Goal: Task Accomplishment & Management: Use online tool/utility

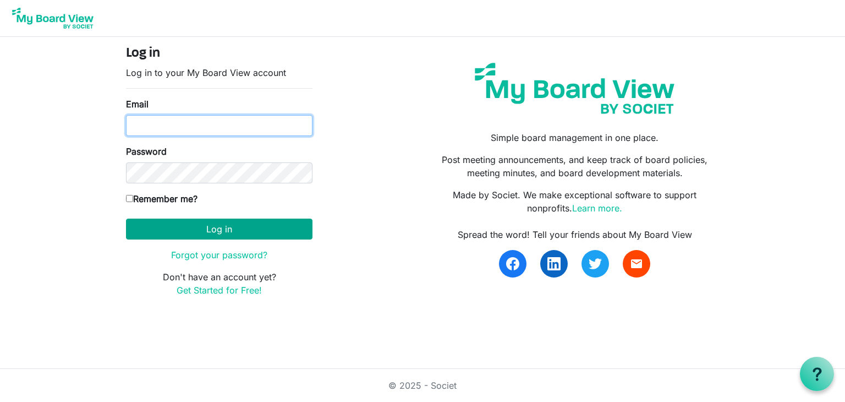
type input "[EMAIL_ADDRESS][DOMAIN_NAME]"
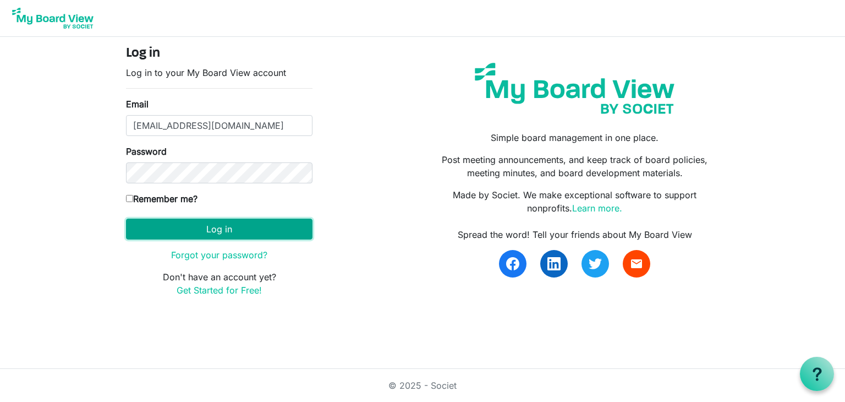
click at [221, 233] on button "Log in" at bounding box center [219, 228] width 187 height 21
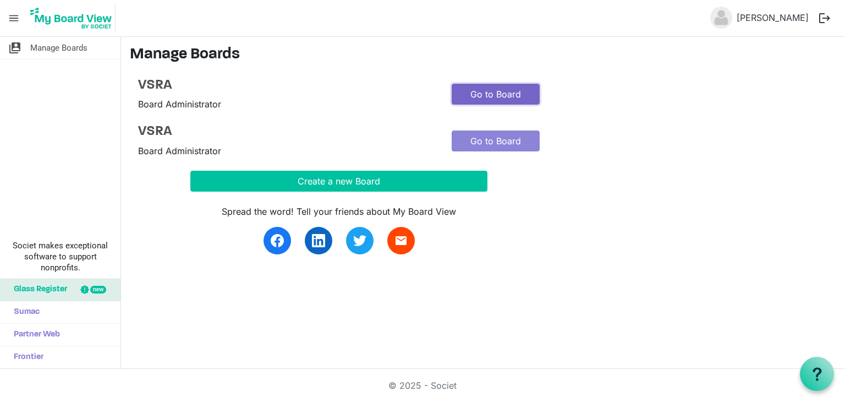
click at [498, 98] on link "Go to Board" at bounding box center [496, 94] width 88 height 21
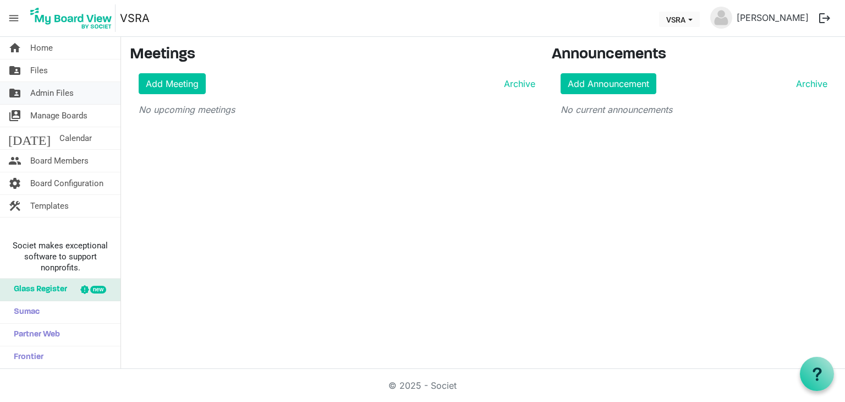
click at [61, 89] on span "Admin Files" at bounding box center [51, 93] width 43 height 22
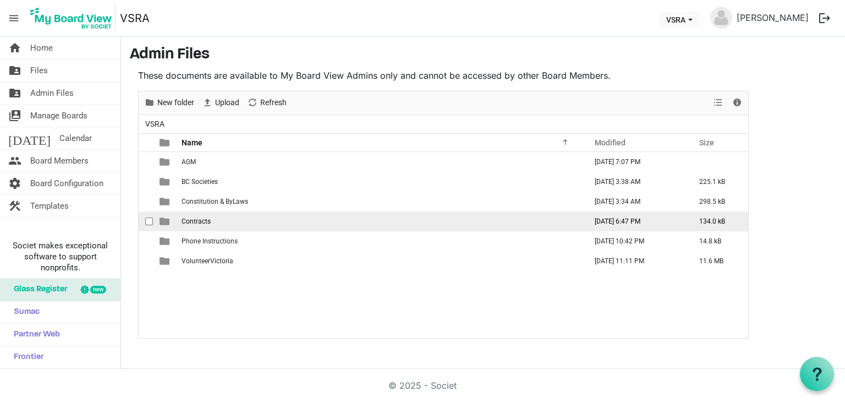
click at [267, 222] on td "Contracts" at bounding box center [380, 221] width 405 height 20
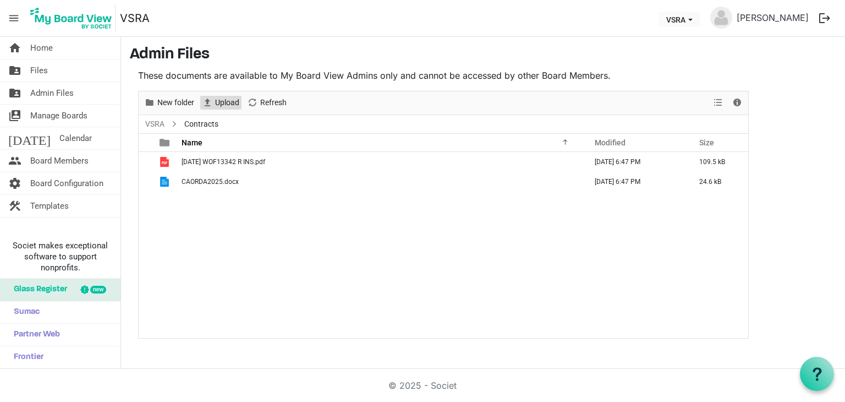
click at [223, 102] on span "Upload" at bounding box center [227, 103] width 26 height 14
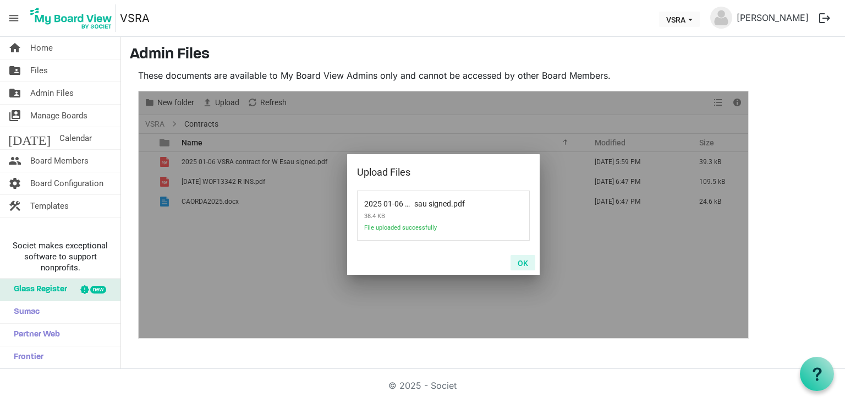
click at [524, 262] on button "OK" at bounding box center [523, 262] width 25 height 15
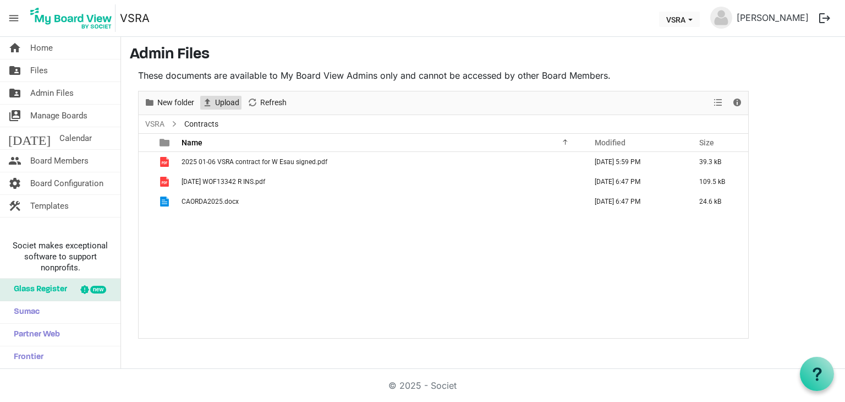
click at [228, 101] on span "Upload" at bounding box center [227, 103] width 26 height 14
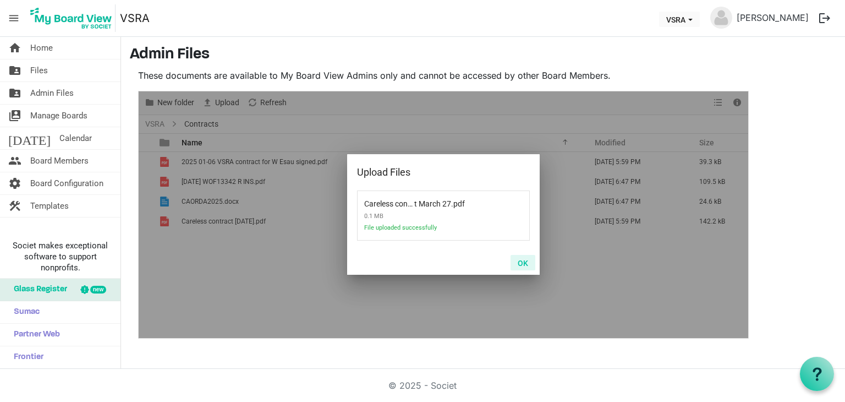
click at [523, 265] on button "OK" at bounding box center [523, 262] width 25 height 15
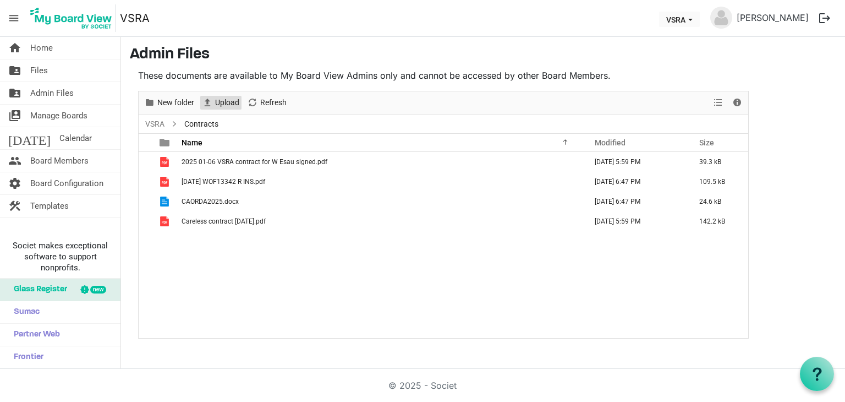
click at [217, 103] on span "Upload" at bounding box center [227, 103] width 26 height 14
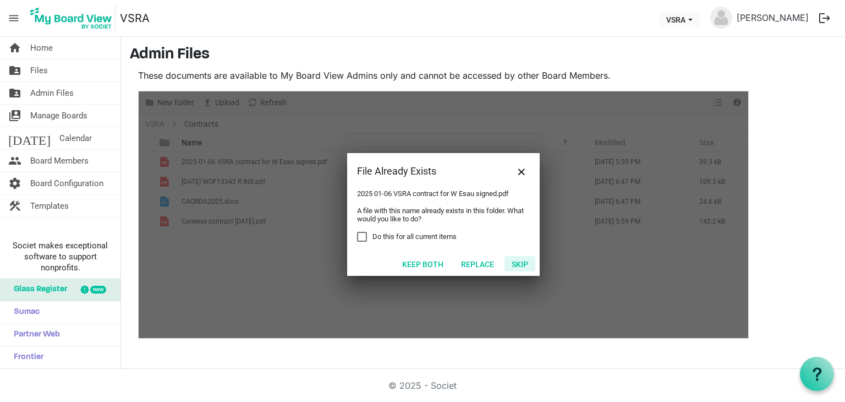
click at [524, 267] on button "Skip" at bounding box center [520, 263] width 31 height 15
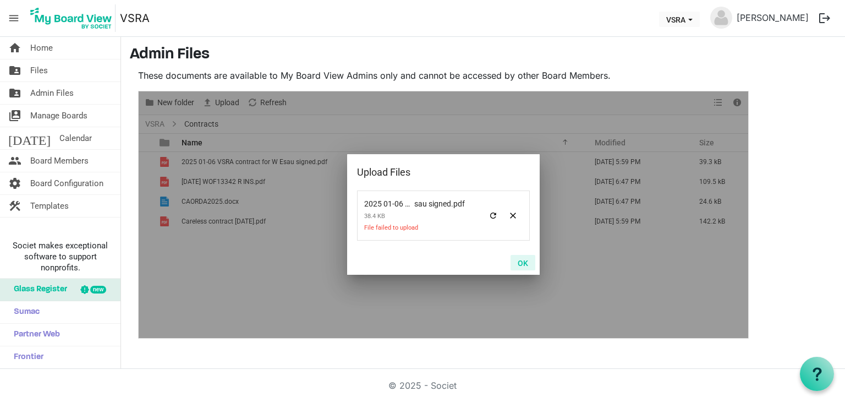
click at [524, 263] on button "OK" at bounding box center [523, 262] width 25 height 15
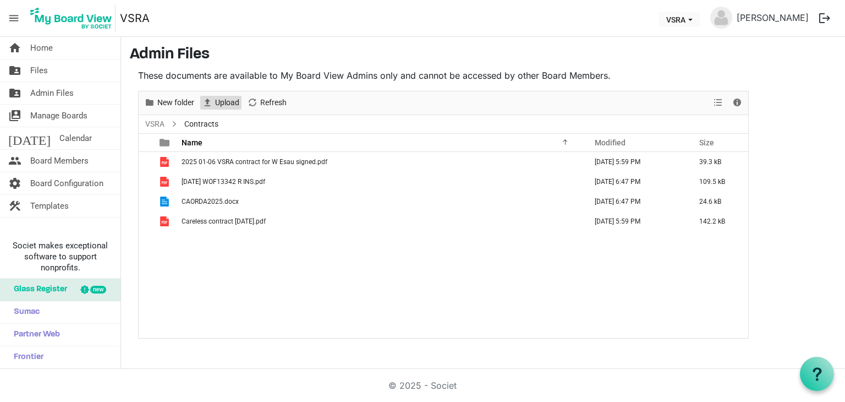
click at [233, 103] on span "Upload" at bounding box center [227, 103] width 26 height 14
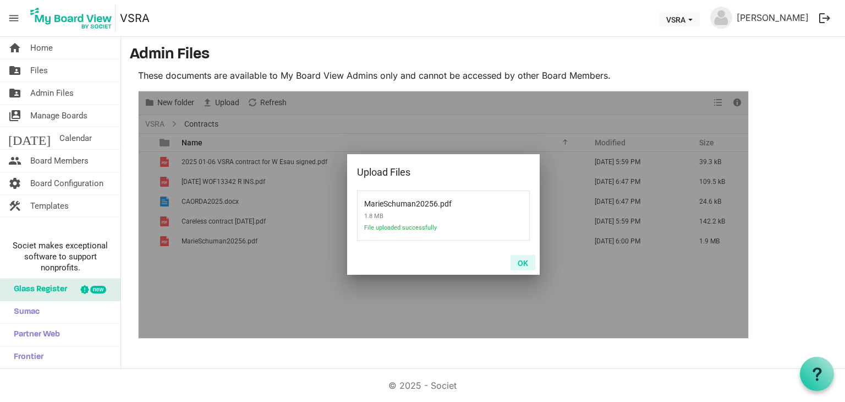
click at [522, 266] on button "OK" at bounding box center [523, 262] width 25 height 15
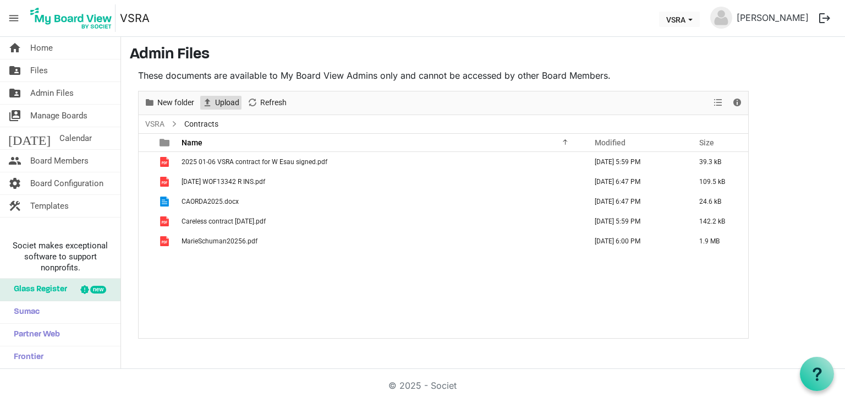
click at [214, 98] on button "Upload" at bounding box center [220, 103] width 41 height 14
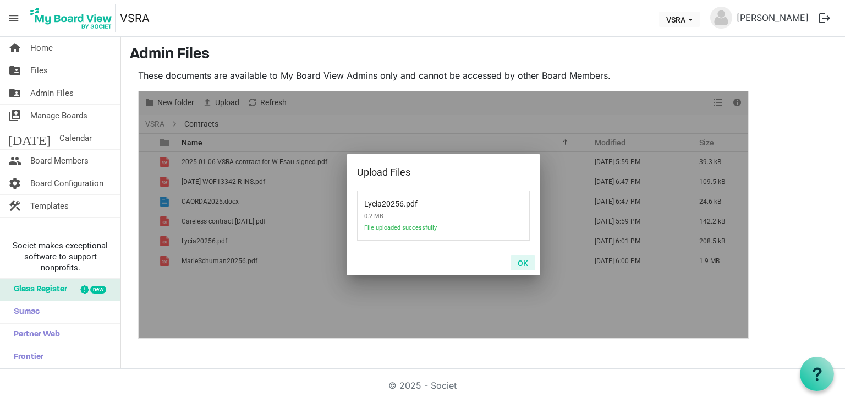
click at [525, 265] on button "OK" at bounding box center [523, 262] width 25 height 15
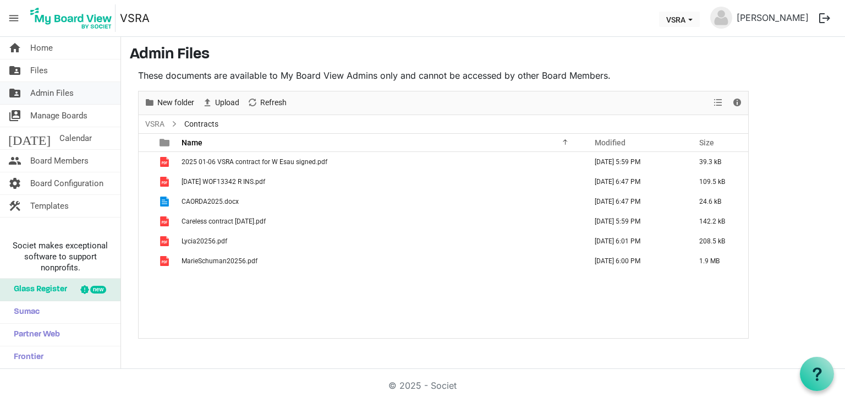
click at [78, 93] on link "folder_shared Admin Files" at bounding box center [60, 93] width 121 height 22
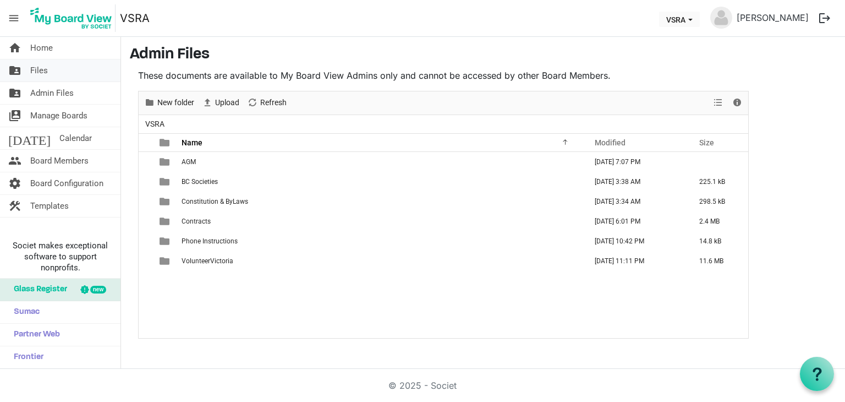
click at [42, 68] on span "Files" at bounding box center [39, 70] width 18 height 22
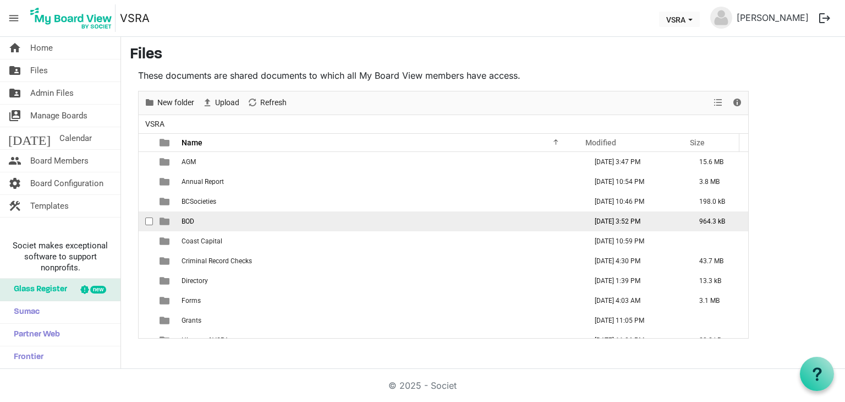
click at [182, 220] on span "BOD" at bounding box center [188, 221] width 13 height 8
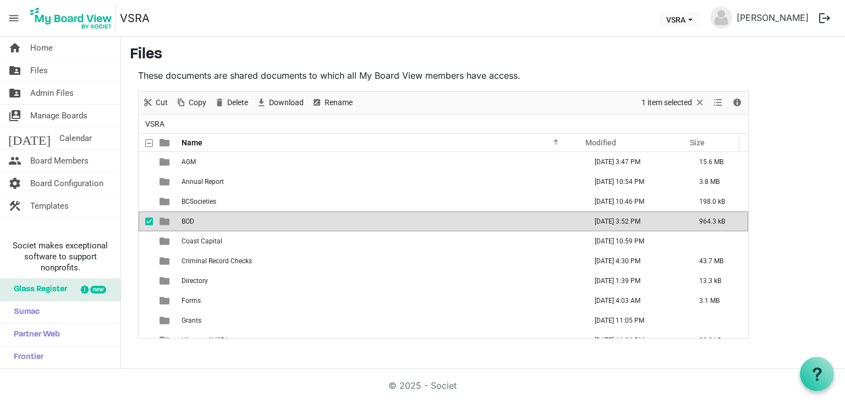
click at [182, 218] on span "BOD" at bounding box center [188, 221] width 13 height 8
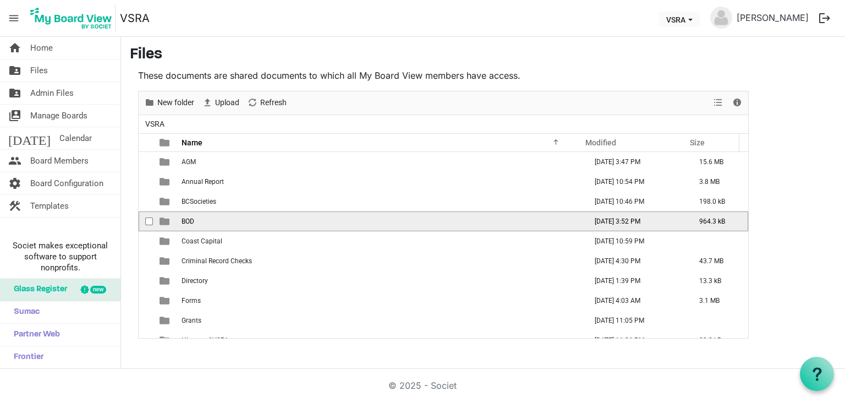
click at [182, 218] on span "BOD" at bounding box center [188, 221] width 13 height 8
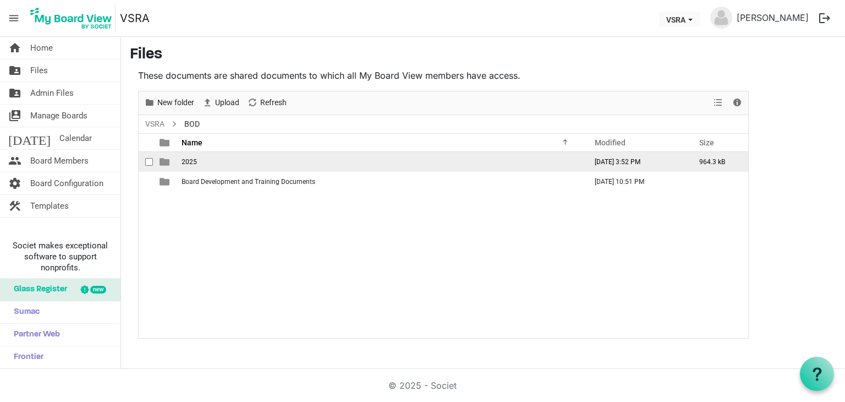
click at [194, 161] on span "2025" at bounding box center [189, 162] width 15 height 8
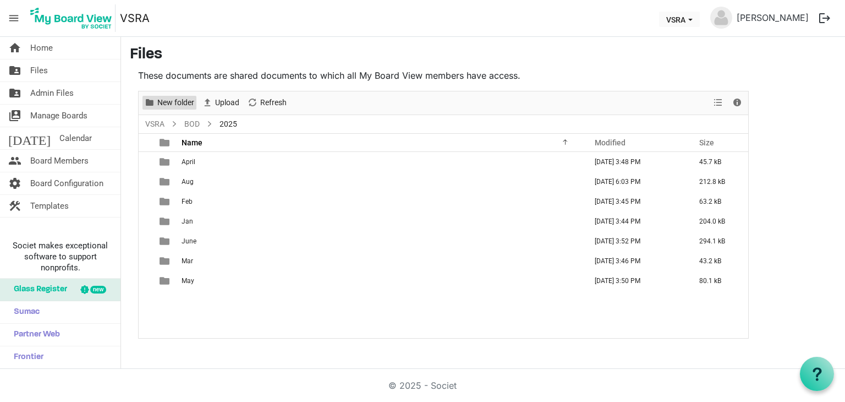
click at [179, 106] on span "New folder" at bounding box center [175, 103] width 39 height 14
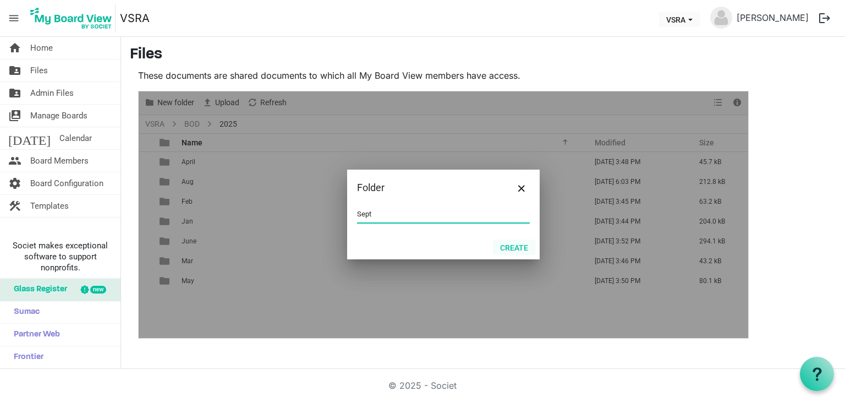
type input "Sept"
click at [522, 244] on button "Create" at bounding box center [514, 246] width 42 height 15
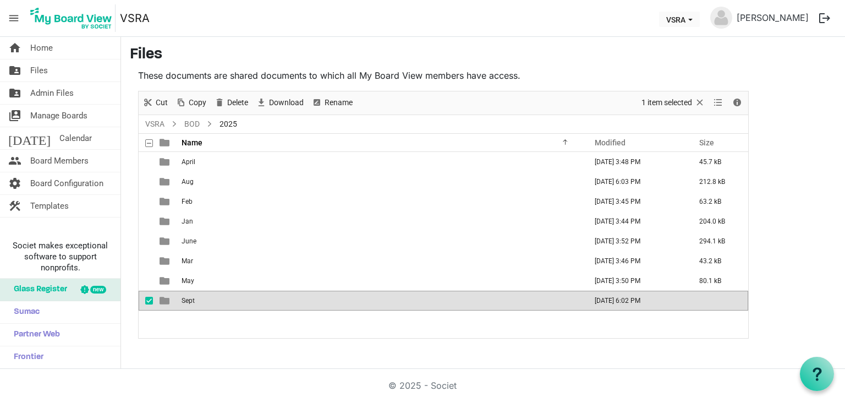
click at [215, 299] on td "Sept" at bounding box center [380, 301] width 405 height 20
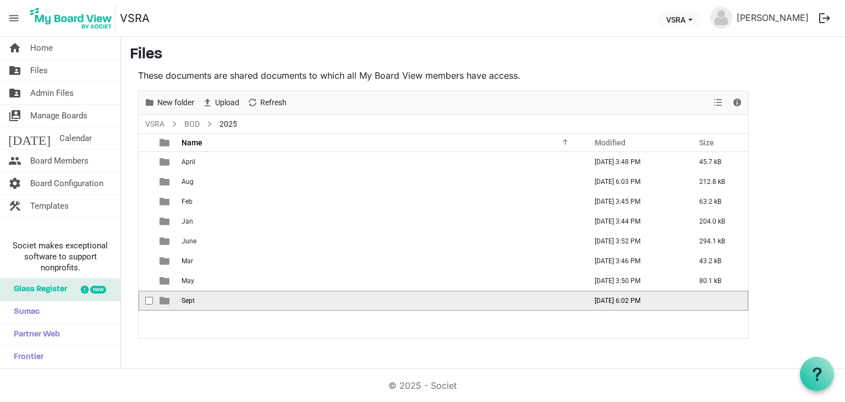
click at [215, 299] on td "Sept" at bounding box center [380, 301] width 405 height 20
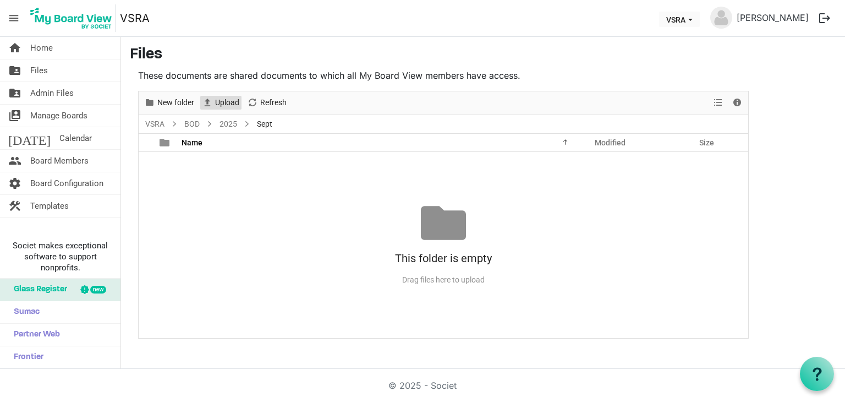
click at [226, 105] on span "Upload" at bounding box center [227, 103] width 26 height 14
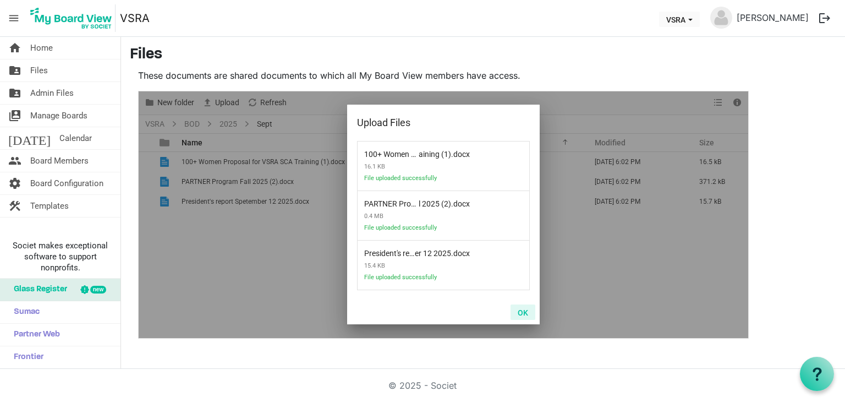
click at [525, 315] on button "OK" at bounding box center [523, 311] width 25 height 15
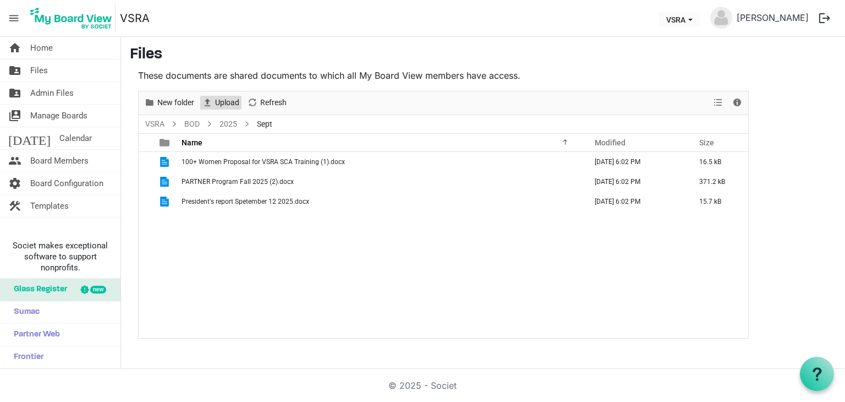
click at [219, 102] on span "Upload" at bounding box center [227, 103] width 26 height 14
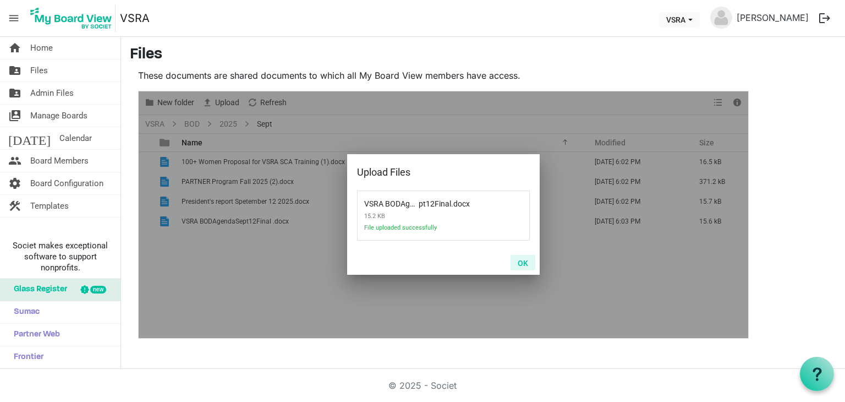
click at [528, 264] on button "OK" at bounding box center [523, 262] width 25 height 15
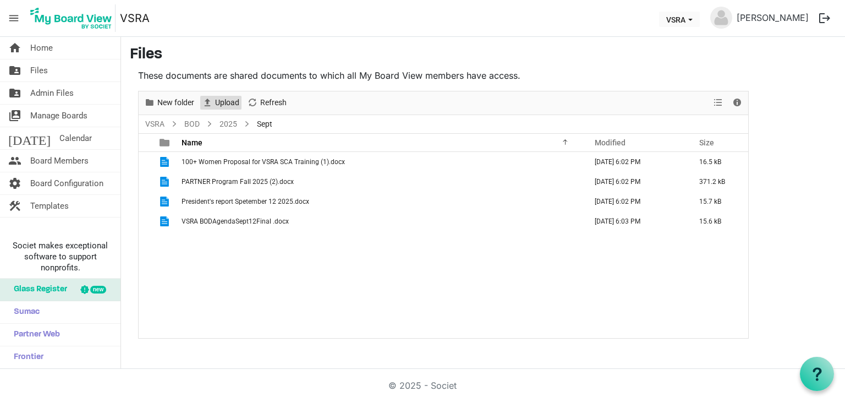
click at [230, 108] on span "Upload" at bounding box center [227, 103] width 26 height 14
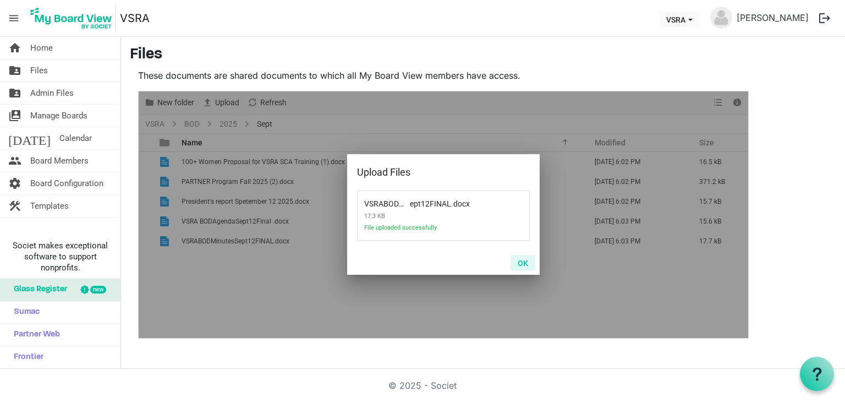
click at [524, 261] on button "OK" at bounding box center [523, 262] width 25 height 15
